Goal: Contribute content

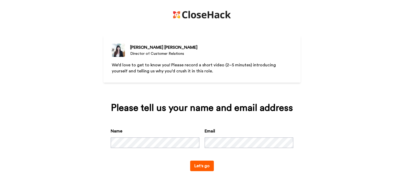
scroll to position [9, 0]
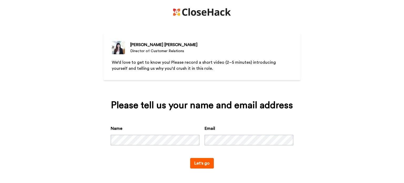
click at [195, 165] on button "Let's go" at bounding box center [202, 163] width 24 height 11
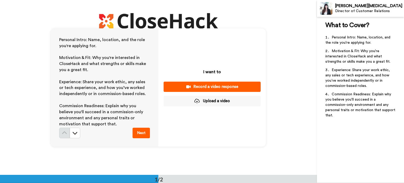
click at [202, 102] on button "Upload a video" at bounding box center [212, 101] width 97 height 10
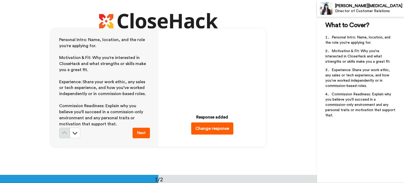
click at [144, 134] on button "Next" at bounding box center [140, 133] width 17 height 11
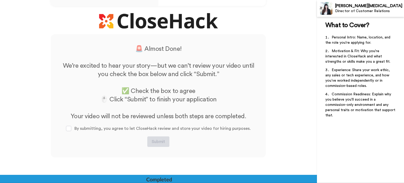
scroll to position [149, 0]
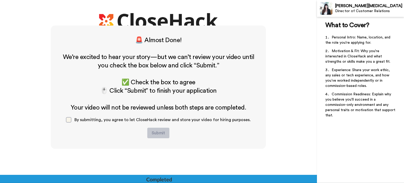
click at [68, 120] on span at bounding box center [68, 119] width 5 height 5
click at [161, 133] on button "Submit" at bounding box center [158, 133] width 22 height 11
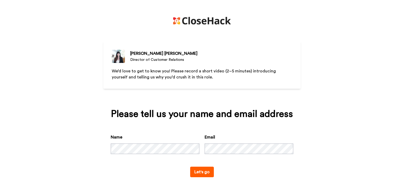
scroll to position [9, 0]
